Goal: Task Accomplishment & Management: Complete application form

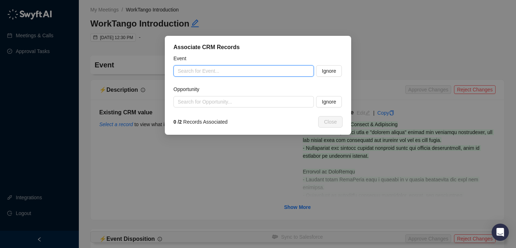
click at [206, 68] on input "search" at bounding box center [242, 71] width 128 height 11
paste input "**********"
type input "**********"
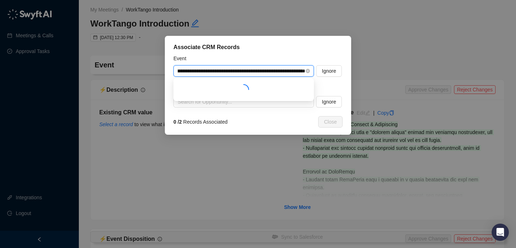
click at [219, 71] on input "**********" at bounding box center [242, 71] width 128 height 11
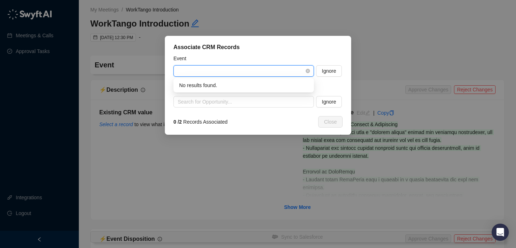
scroll to position [0, 0]
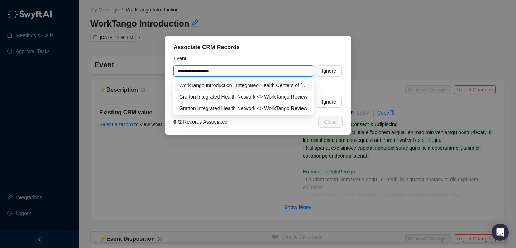
click at [290, 86] on div "WorkTango Introduction | Integrated Health Centers of [US_STATE] (IHCWV)" at bounding box center [243, 85] width 129 height 8
type input "**********"
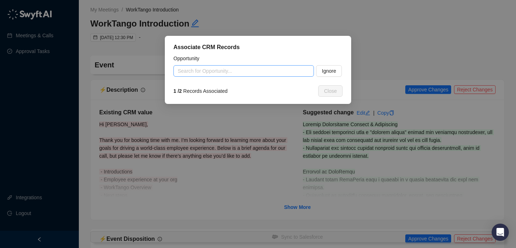
click at [245, 75] on input "search" at bounding box center [242, 71] width 128 height 11
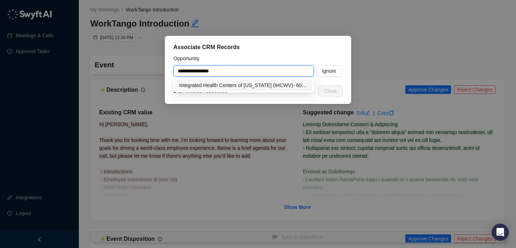
click at [257, 84] on div "Integrated Health Centers of [US_STATE] (IHCWV)- 60EEs~$4K~R&R~<100EEs" at bounding box center [243, 85] width 129 height 8
type input "**********"
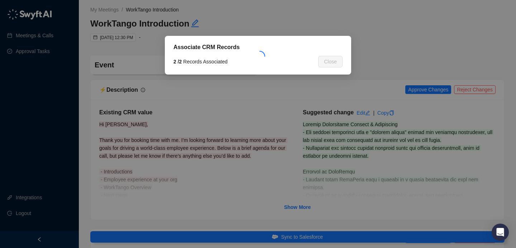
type textarea "**********"
type input "**********"
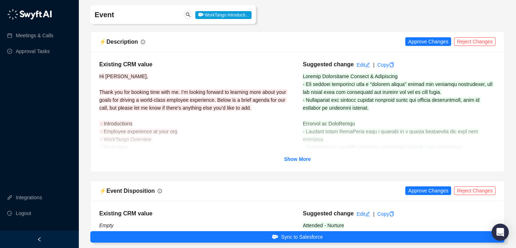
scroll to position [53, 0]
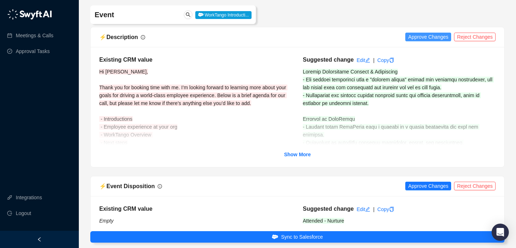
click at [432, 34] on span "Approve Changes" at bounding box center [428, 37] width 40 height 8
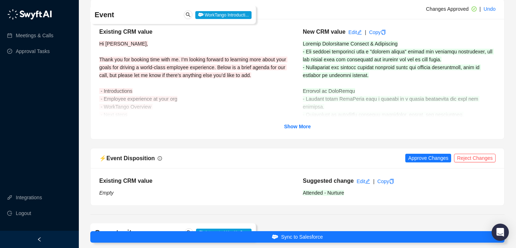
scroll to position [93, 0]
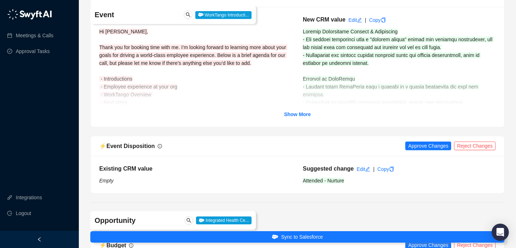
click at [300, 113] on strong "Show More" at bounding box center [297, 114] width 27 height 6
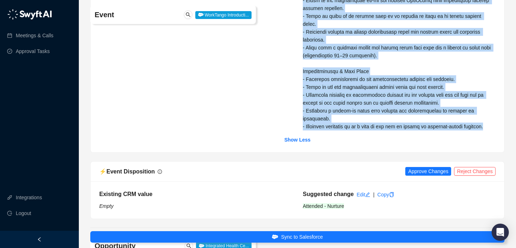
drag, startPoint x: 303, startPoint y: 31, endPoint x: 366, endPoint y: 130, distance: 117.4
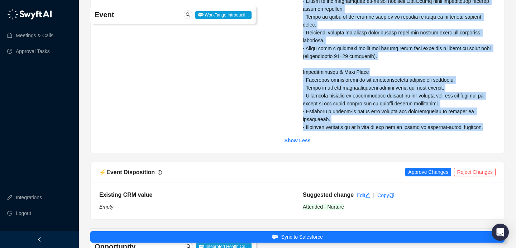
copy span "Current Recognition Program & Challenges - The company previously used a "brown…"
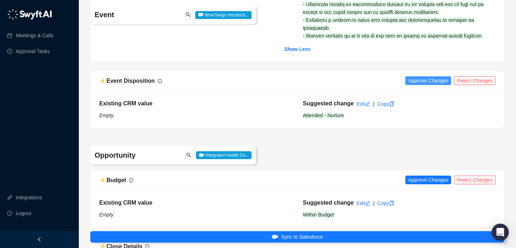
click at [414, 85] on button "Approve Changes" at bounding box center [428, 80] width 46 height 9
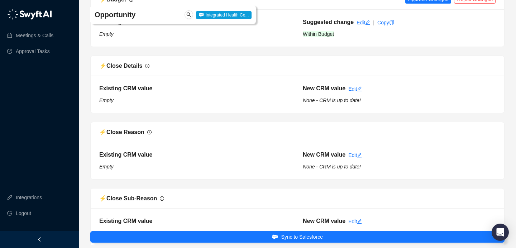
scroll to position [627, 0]
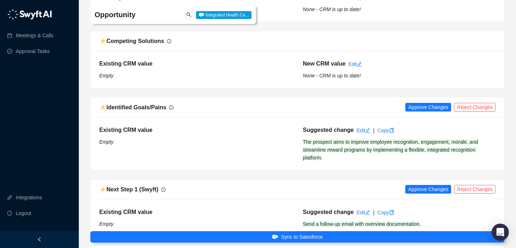
scroll to position [1102, 0]
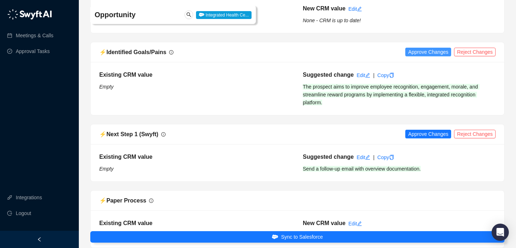
click at [431, 56] on span "Approve Changes" at bounding box center [428, 52] width 40 height 8
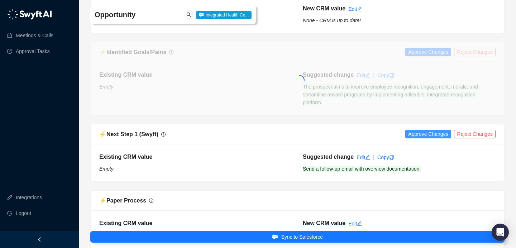
click at [421, 138] on span "Approve Changes" at bounding box center [428, 134] width 40 height 8
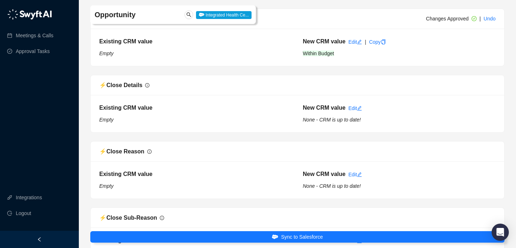
scroll to position [604, 0]
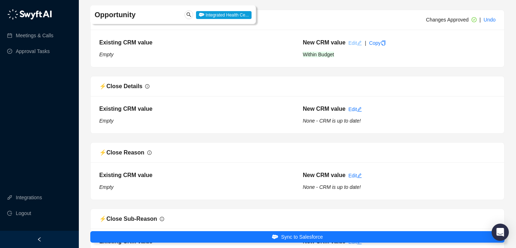
click at [358, 46] on icon "edit" at bounding box center [359, 43] width 5 height 5
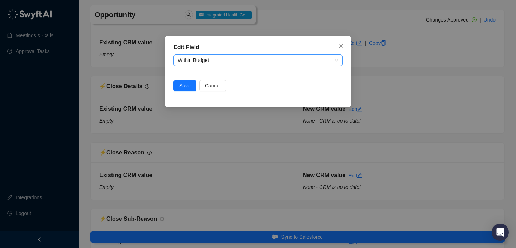
click at [256, 63] on span "Within Budget" at bounding box center [258, 60] width 161 height 11
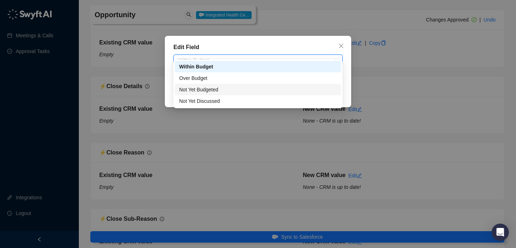
click at [251, 94] on div "Not Yet Budgeted" at bounding box center [258, 90] width 158 height 8
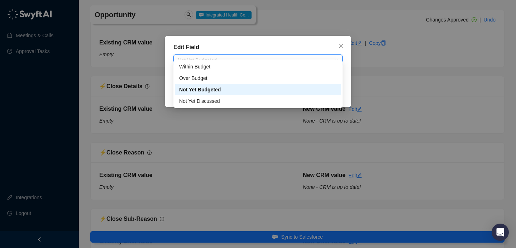
click at [218, 61] on span "Not Yet Budgeted" at bounding box center [258, 60] width 161 height 11
click at [197, 94] on div "Not Yet Budgeted" at bounding box center [258, 90] width 158 height 8
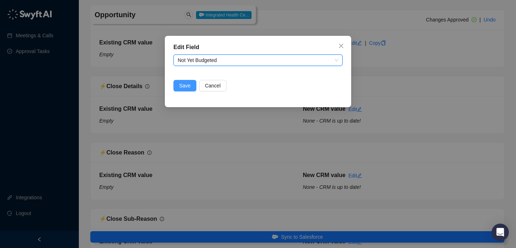
click at [187, 82] on span "Save" at bounding box center [184, 86] width 11 height 8
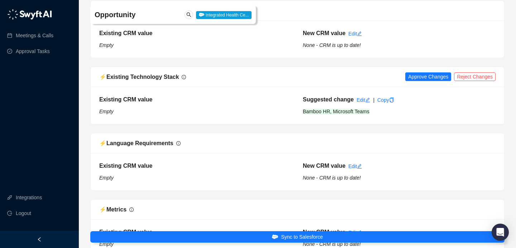
scroll to position [1299, 0]
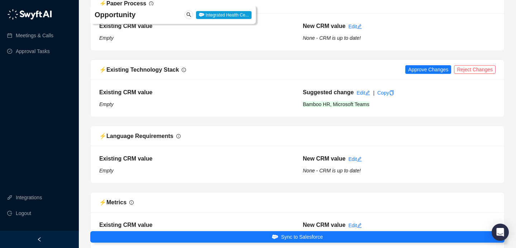
click at [419, 72] on div "⚡️ Existing Technology Stack Approve Changes Reject Changes" at bounding box center [298, 70] width 414 height 20
click at [418, 73] on span "Approve Changes" at bounding box center [428, 70] width 40 height 8
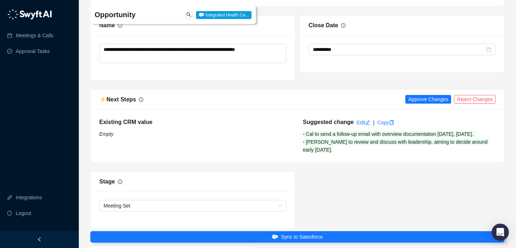
scroll to position [1678, 0]
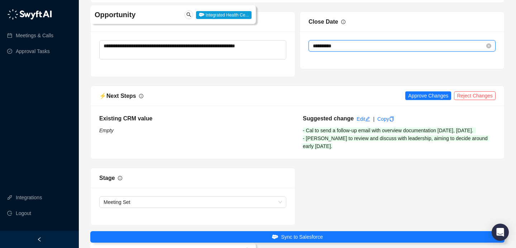
click at [387, 50] on input "**********" at bounding box center [399, 46] width 172 height 8
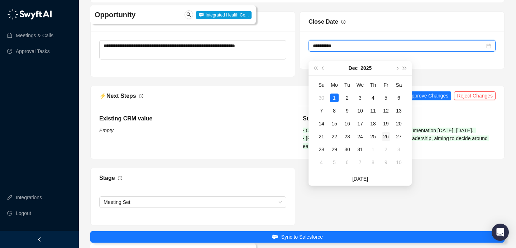
type input "**********"
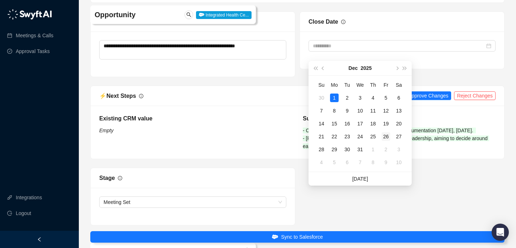
click at [387, 137] on div "26" at bounding box center [386, 136] width 9 height 9
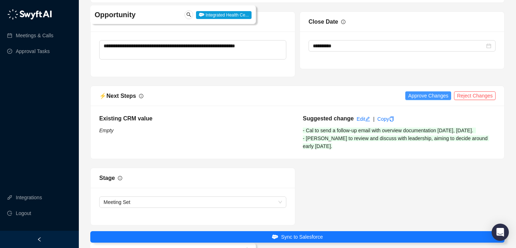
click at [421, 100] on span "Approve Changes" at bounding box center [428, 96] width 40 height 8
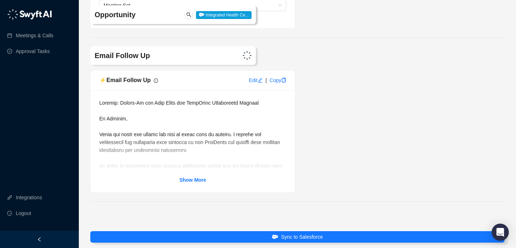
scroll to position [1905, 0]
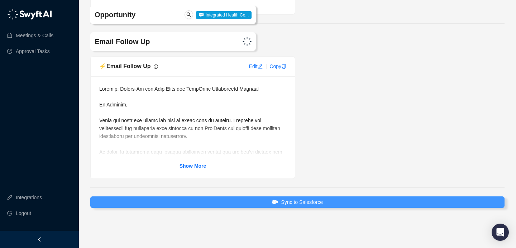
click at [313, 196] on button "Sync to Salesforce" at bounding box center [297, 201] width 414 height 11
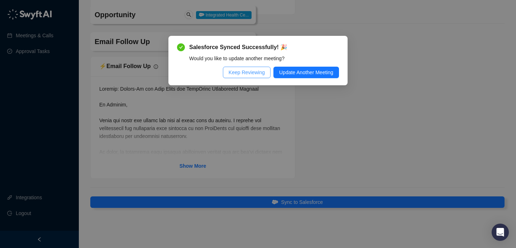
click at [242, 73] on span "Keep Reviewing" at bounding box center [247, 72] width 36 height 8
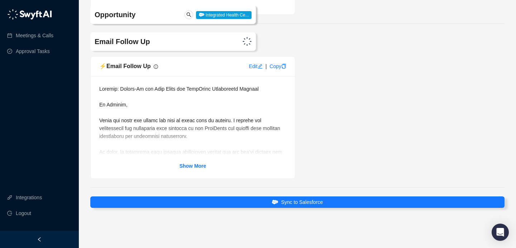
click at [194, 173] on div "Show More" at bounding box center [193, 127] width 204 height 102
click at [195, 169] on link "Show More" at bounding box center [193, 166] width 27 height 8
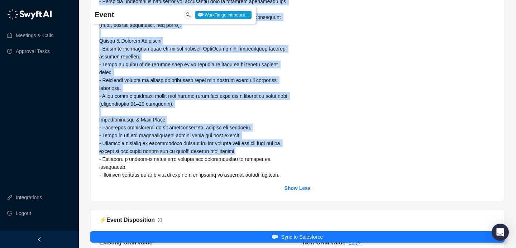
scroll to position [309, 0]
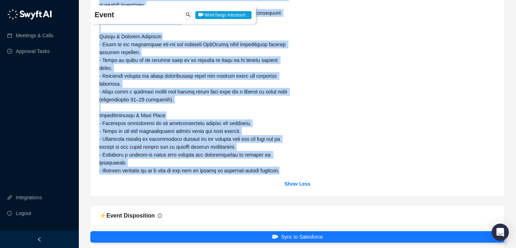
drag, startPoint x: 100, startPoint y: 44, endPoint x: 240, endPoint y: 175, distance: 191.7
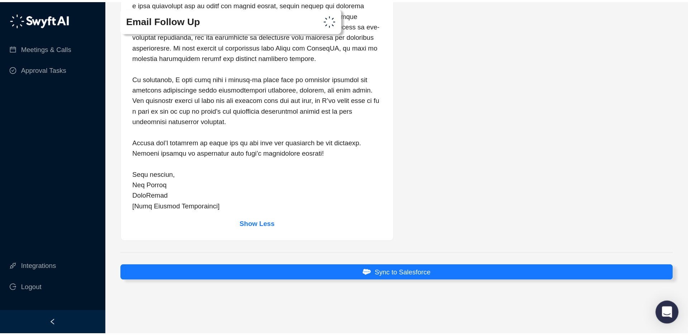
scroll to position [1810, 0]
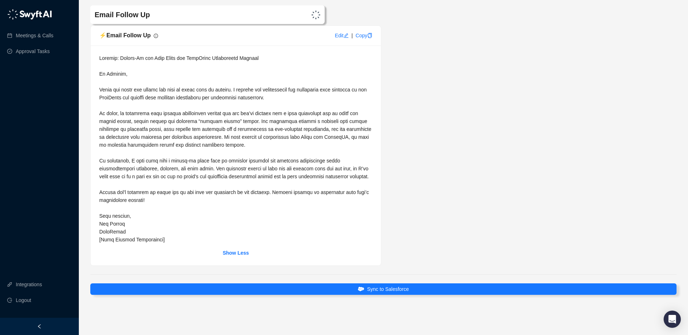
drag, startPoint x: 107, startPoint y: 223, endPoint x: 103, endPoint y: 72, distance: 150.6
click at [105, 76] on div at bounding box center [235, 148] width 273 height 189
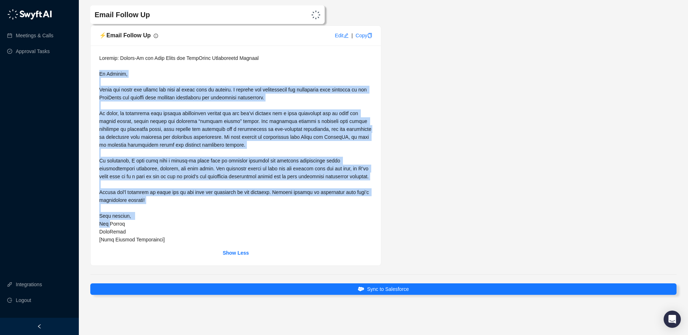
drag, startPoint x: 100, startPoint y: 66, endPoint x: 108, endPoint y: 215, distance: 149.7
click at [108, 221] on span at bounding box center [235, 148] width 273 height 187
copy span "Lo Ipsumdo, Sitam con adipi eli seddoe tem inci ut labor etdo ma aliquae. A min…"
click at [216, 77] on div at bounding box center [235, 148] width 273 height 189
